Goal: Communication & Community: Connect with others

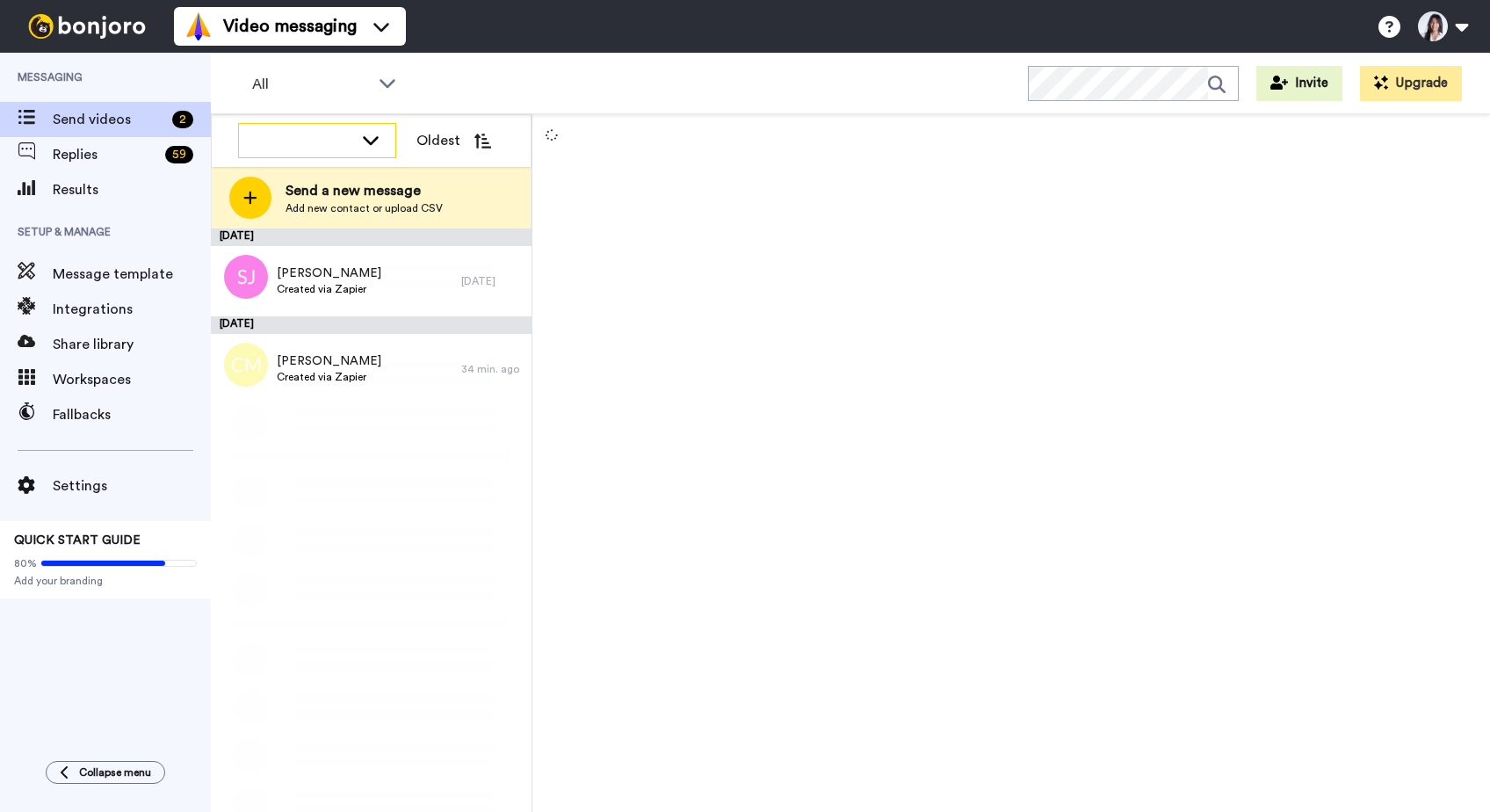
click at [371, 143] on icon at bounding box center [370, 141] width 16 height 9
click at [370, 141] on icon at bounding box center [370, 139] width 21 height 17
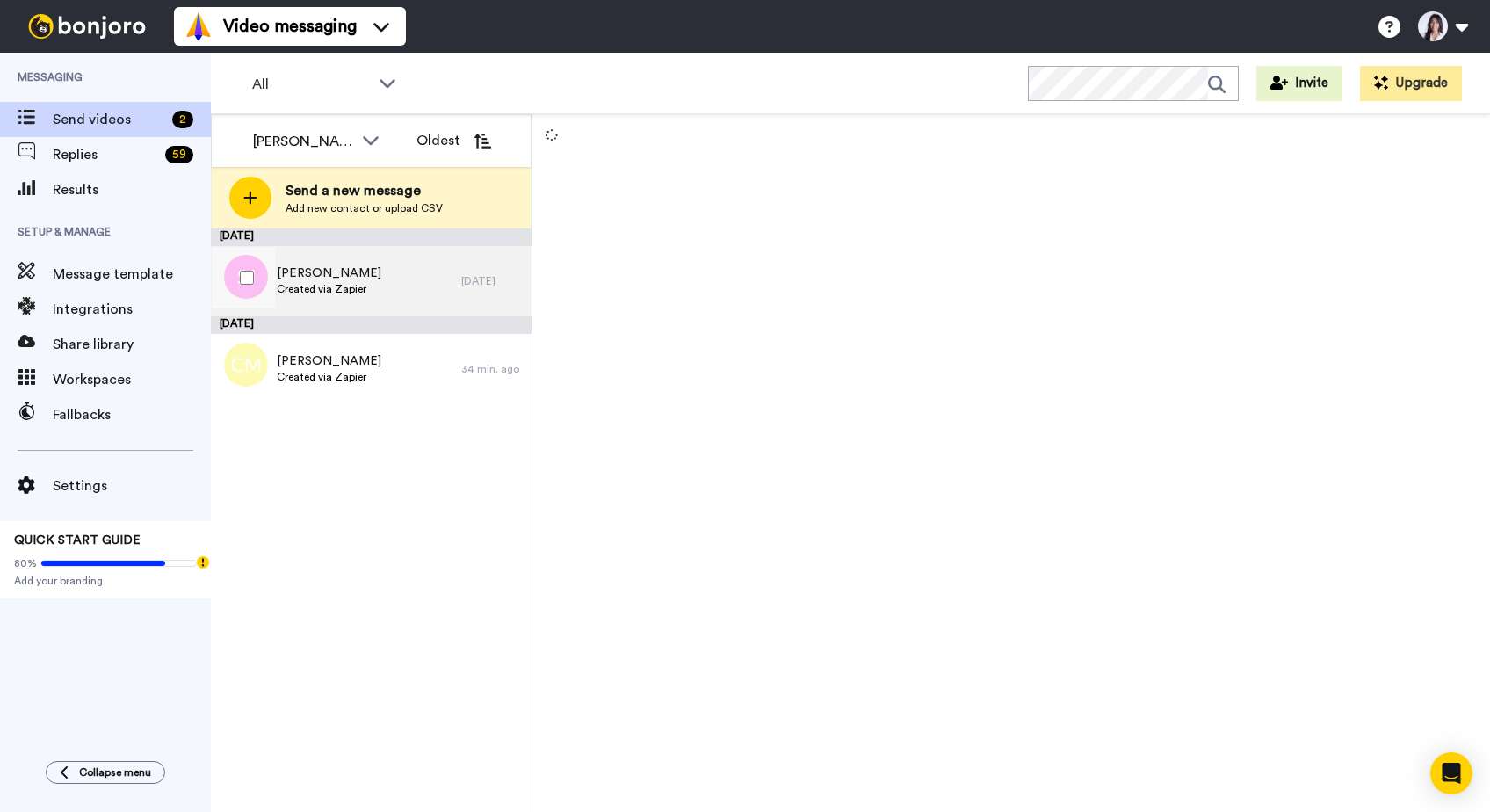
click at [397, 274] on div "[PERSON_NAME] Created via Zapier" at bounding box center [335, 281] width 250 height 70
click at [372, 142] on icon at bounding box center [370, 141] width 16 height 9
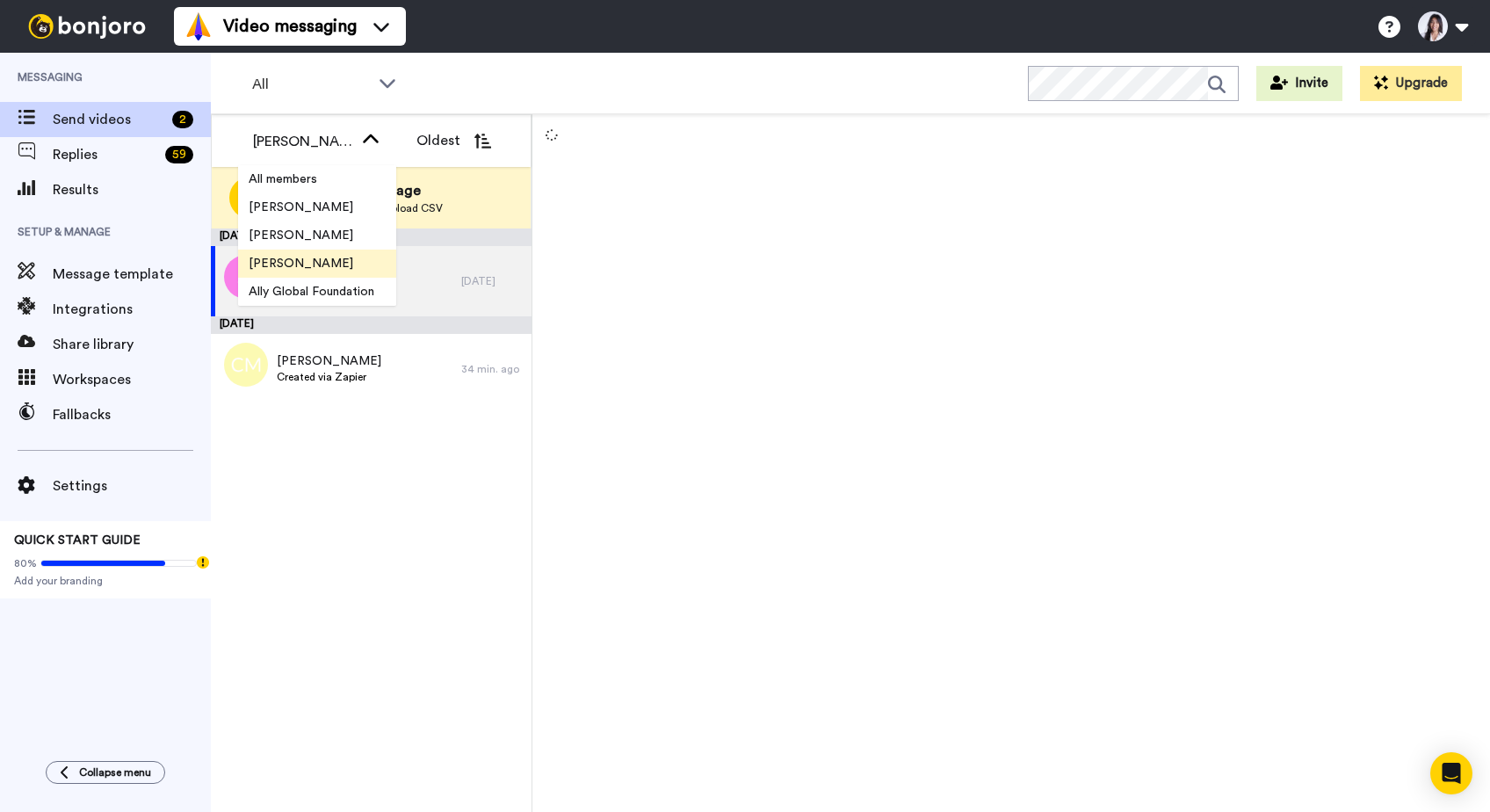
scroll to position [28, 0]
click at [304, 293] on span "[PERSON_NAME]" at bounding box center [300, 291] width 125 height 17
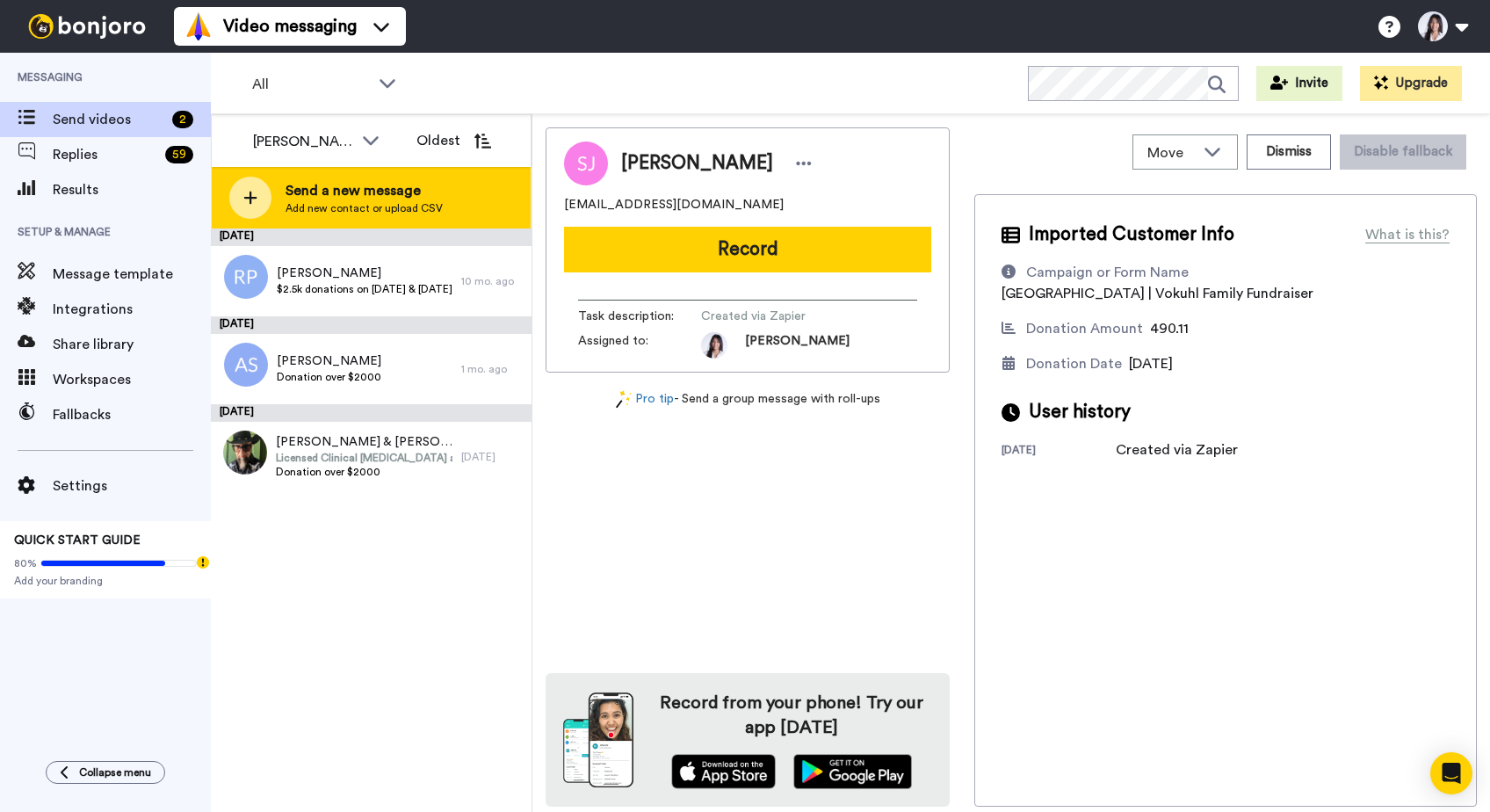
click at [337, 195] on span "Send a new message" at bounding box center [364, 190] width 158 height 21
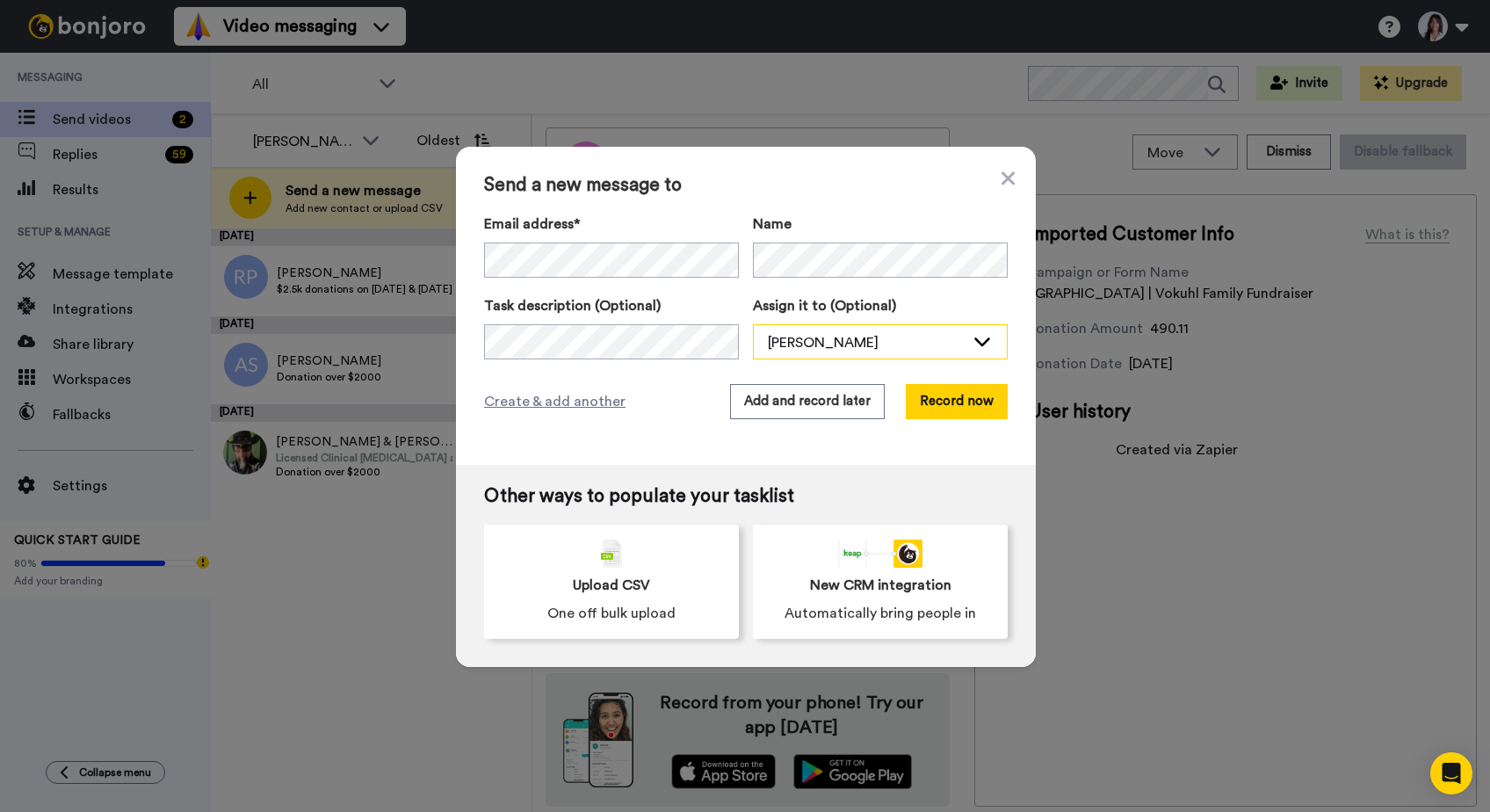
click at [844, 338] on div "[PERSON_NAME]" at bounding box center [866, 342] width 197 height 21
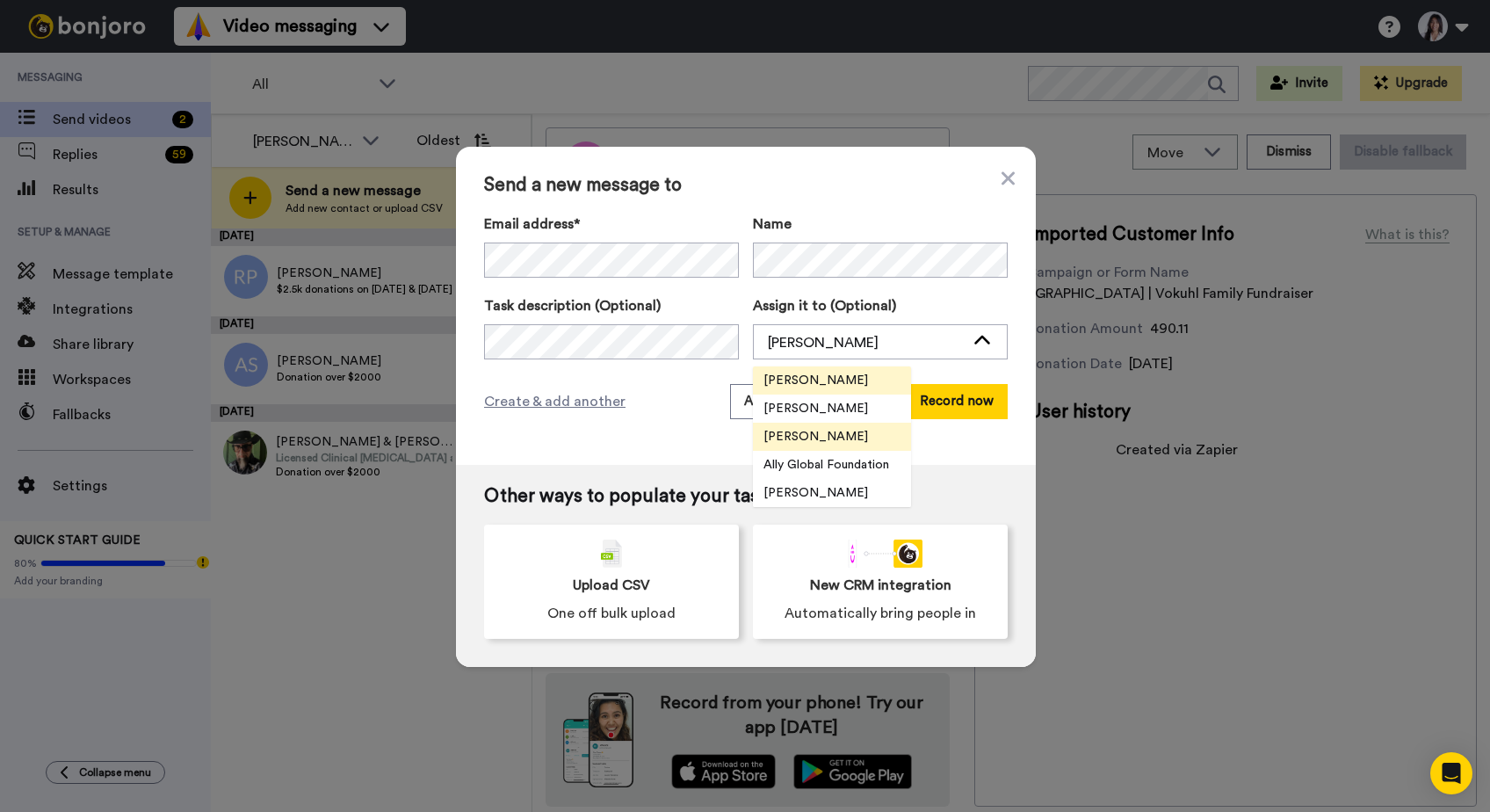
click at [841, 381] on span "[PERSON_NAME]" at bounding box center [815, 380] width 125 height 17
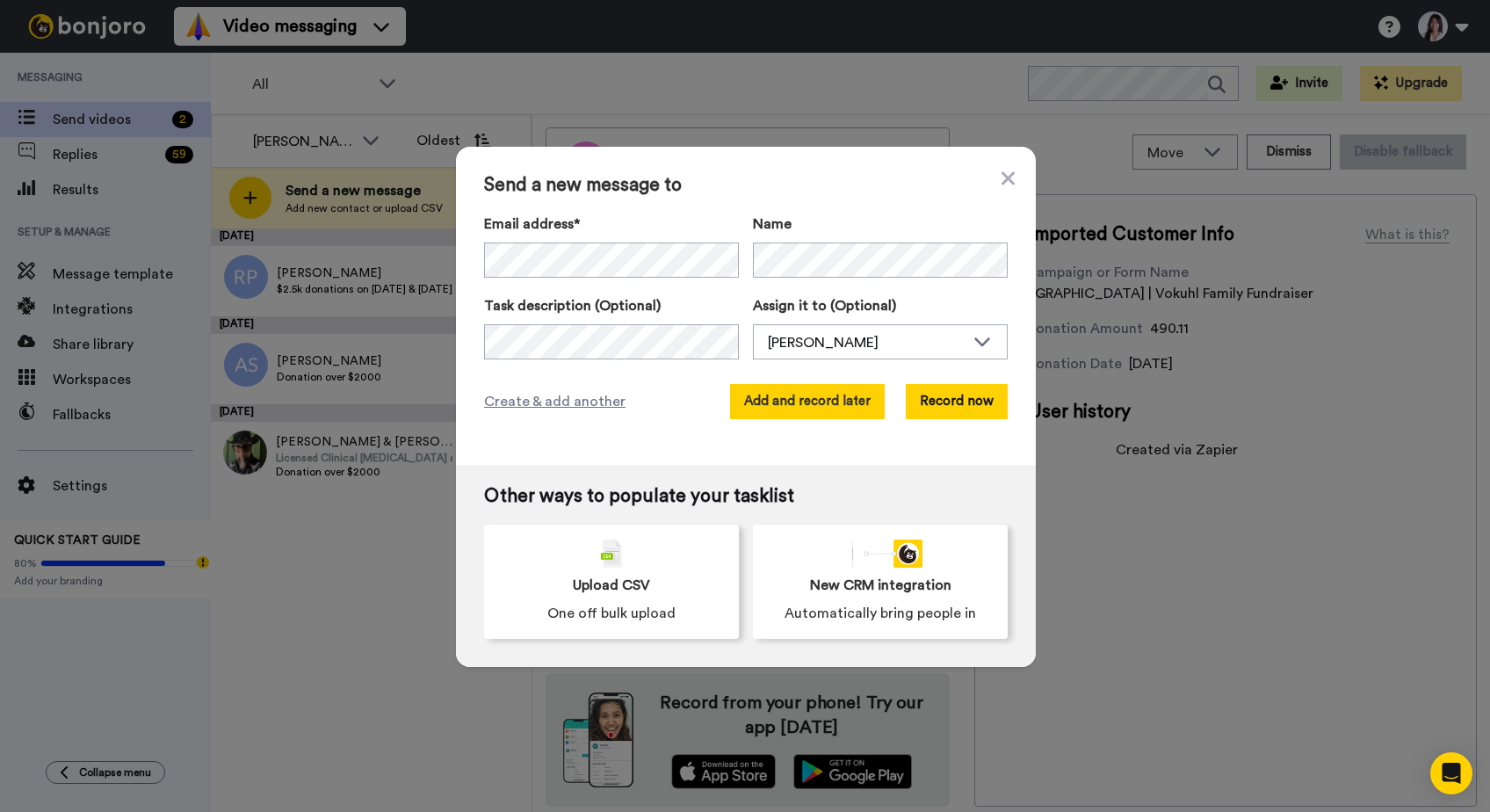
click at [834, 401] on button "Add and record later" at bounding box center [807, 401] width 155 height 35
